Goal: Task Accomplishment & Management: Complete application form

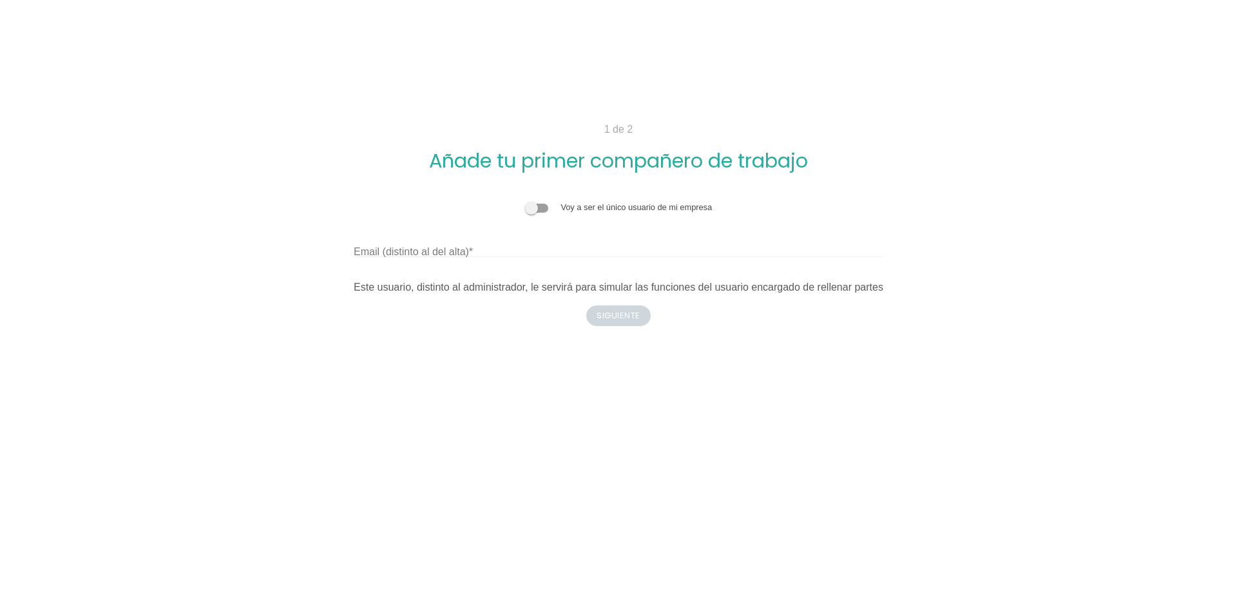
click at [546, 205] on span at bounding box center [536, 208] width 23 height 9
click at [525, 201] on input "checkbox" at bounding box center [525, 201] width 0 height 0
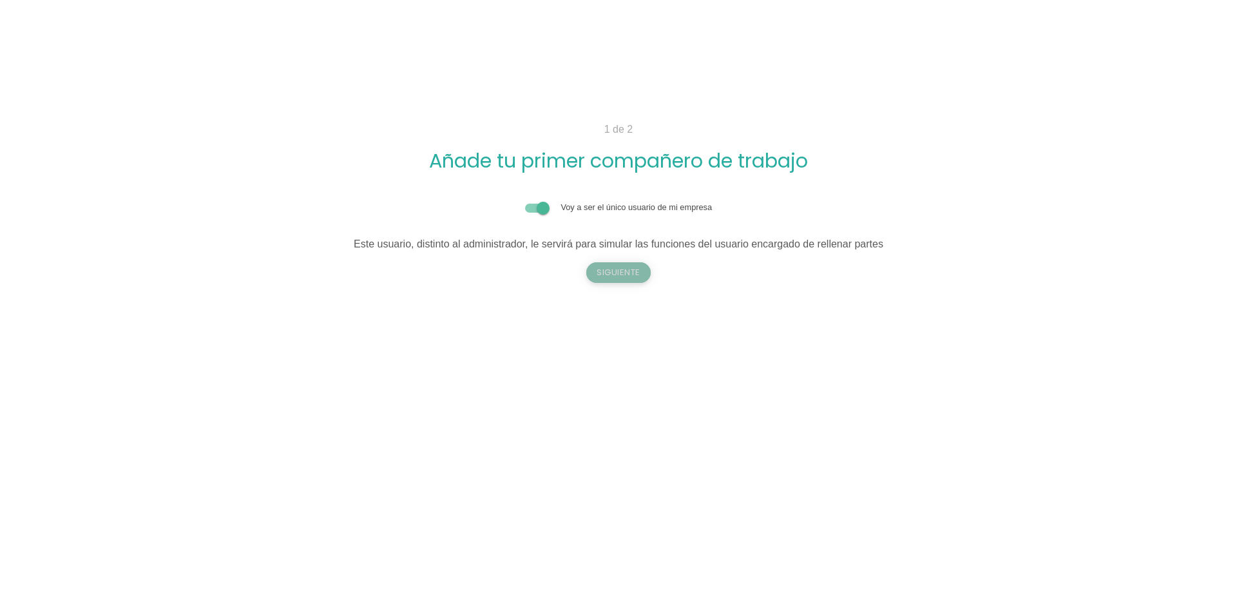
click at [630, 269] on button "Siguiente" at bounding box center [618, 272] width 64 height 21
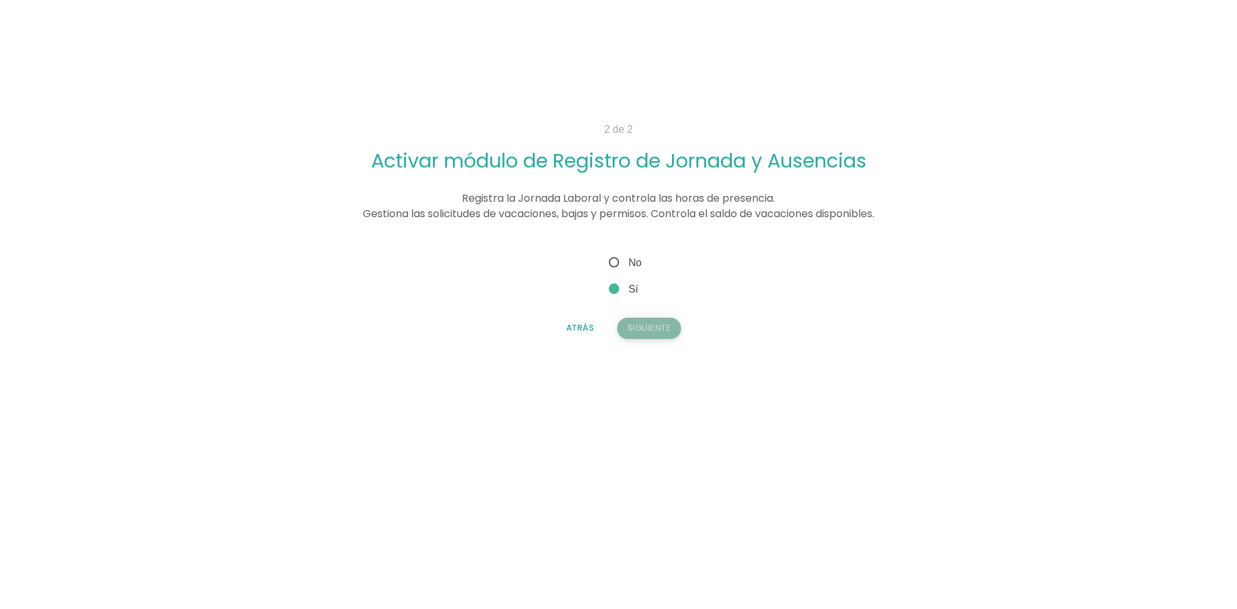
click at [659, 331] on button "Siguiente" at bounding box center [649, 328] width 64 height 21
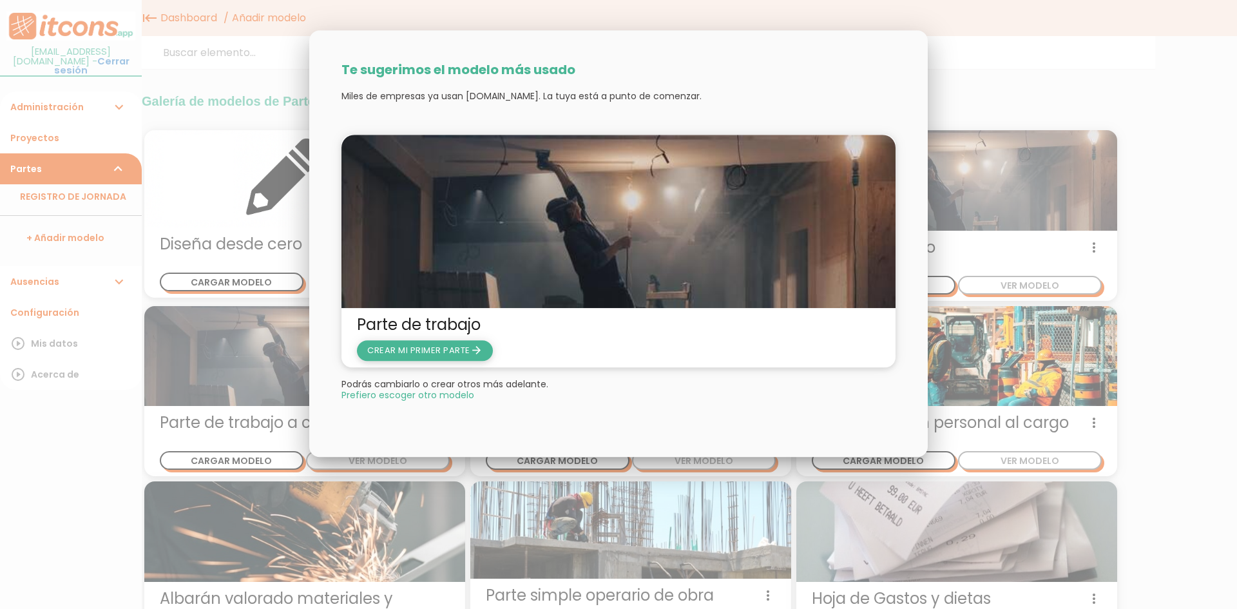
click at [466, 353] on span "CREAR MI PRIMER PARTE arrow_forward" at bounding box center [424, 350] width 115 height 12
